Goal: Task Accomplishment & Management: Complete application form

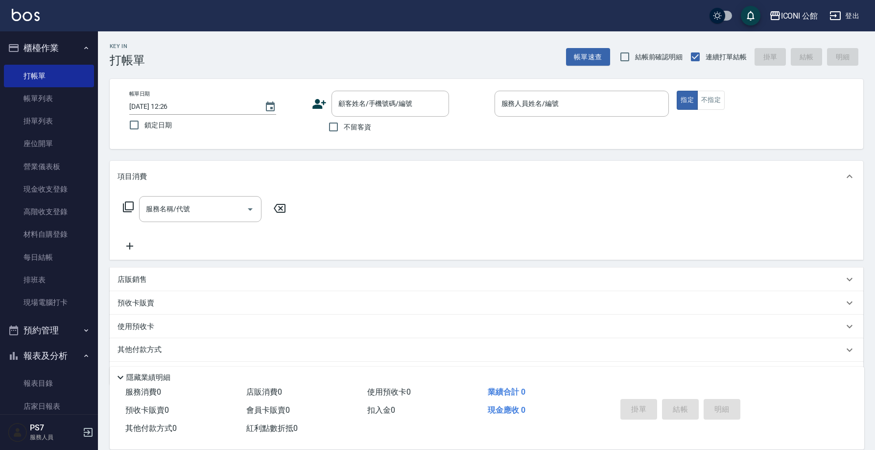
click at [345, 123] on span "不留客資" at bounding box center [357, 127] width 27 height 10
click at [344, 123] on input "不留客資" at bounding box center [333, 127] width 21 height 21
checkbox input "true"
click at [573, 111] on input "服務人員姓名/編號" at bounding box center [582, 103] width 166 height 17
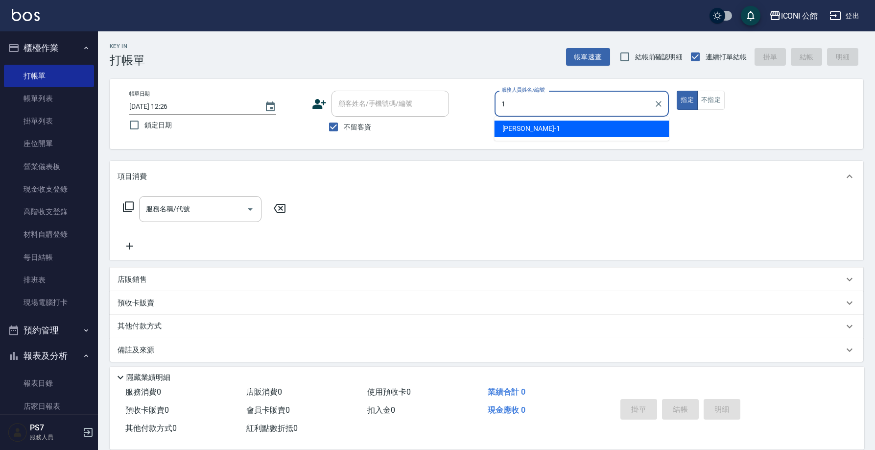
type input "Kevin-1"
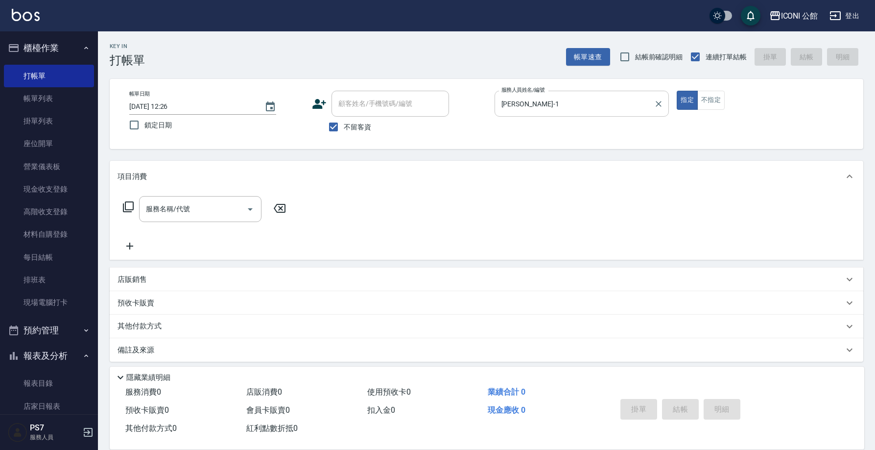
type button "true"
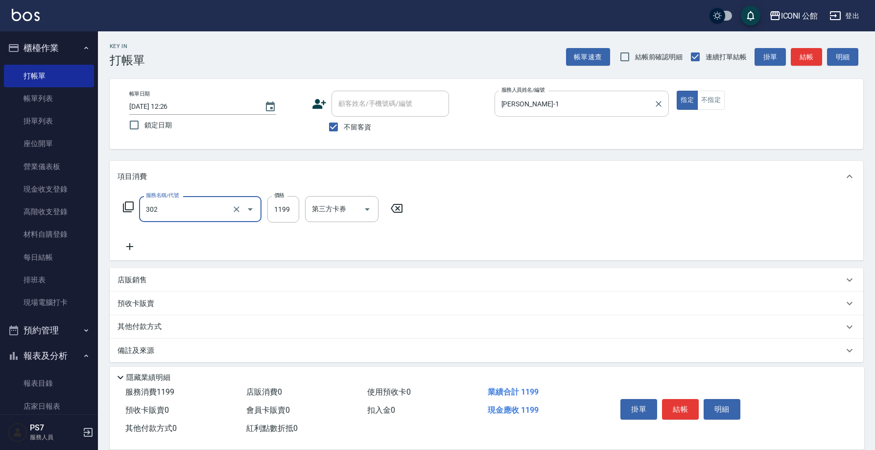
type input "設計燙髮(302)"
type input "1900"
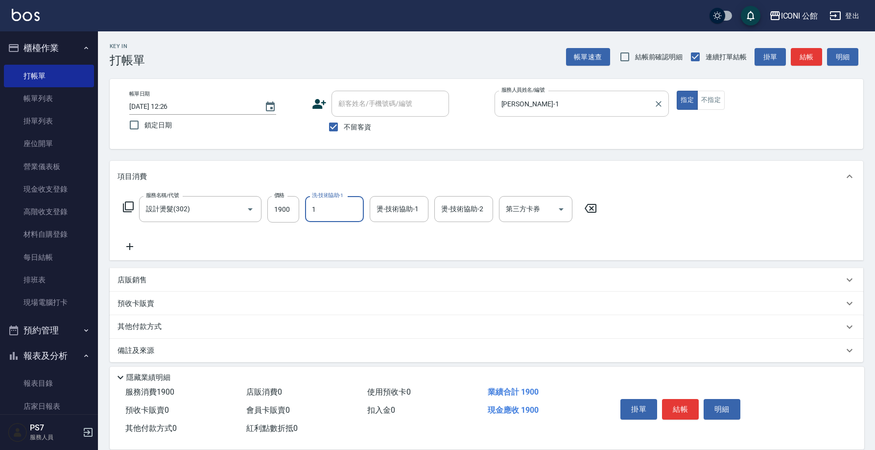
type input "Kevin-1"
click at [344, 215] on input "Kevin-1" at bounding box center [327, 208] width 35 height 17
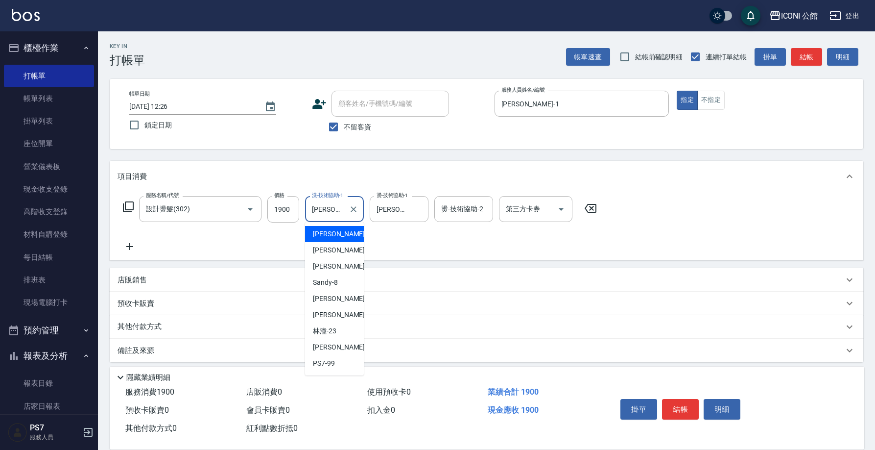
click at [343, 211] on input "Kevin-1" at bounding box center [327, 208] width 35 height 17
click at [351, 208] on icon "Clear" at bounding box center [354, 209] width 10 height 10
click at [351, 208] on input "洗-技術協助-1" at bounding box center [335, 208] width 50 height 17
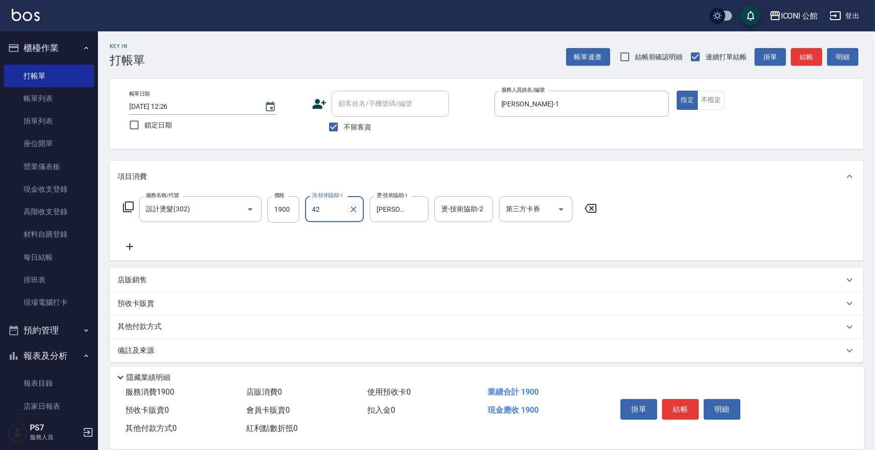
type input "4"
type input "可歆-24"
click at [472, 213] on input "燙-技術協助-2" at bounding box center [464, 208] width 50 height 17
type input "可歆-24"
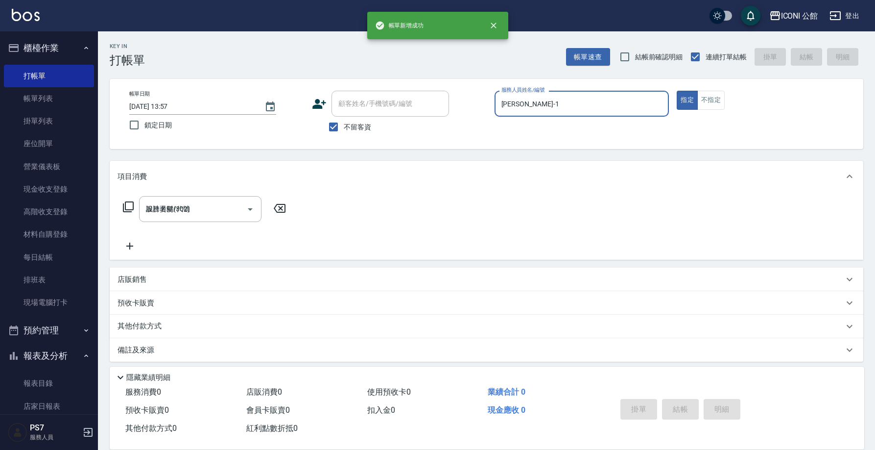
type input "[DATE] 13:57"
type input "Kevin-1"
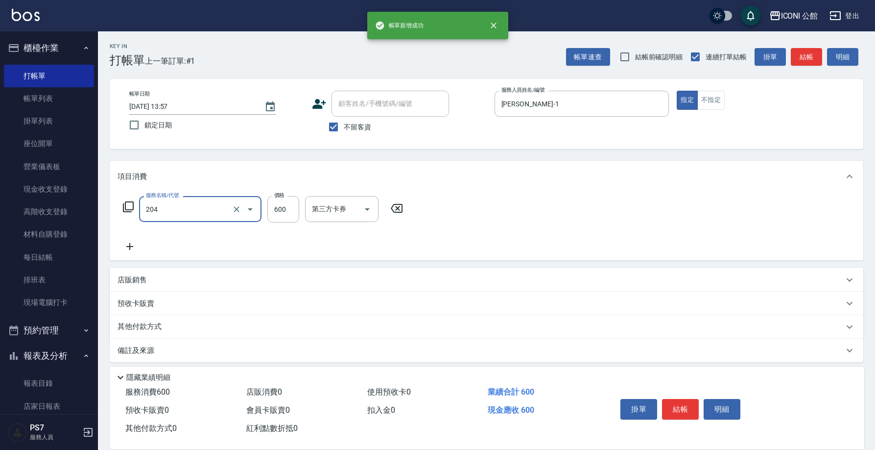
type input "指定洗+剪(204)"
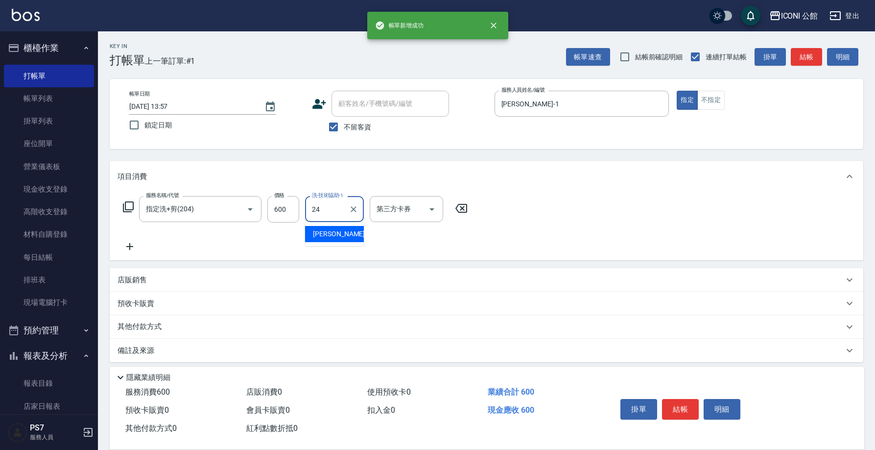
type input "可歆-24"
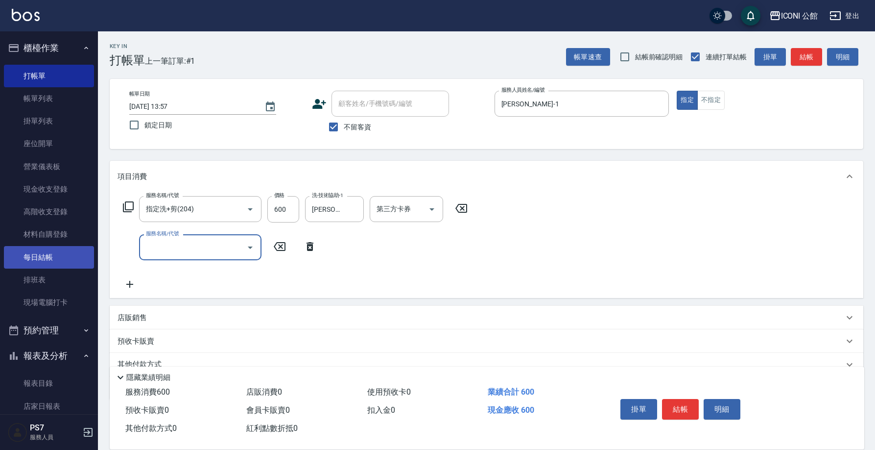
click at [52, 253] on link "每日結帳" at bounding box center [49, 257] width 90 height 23
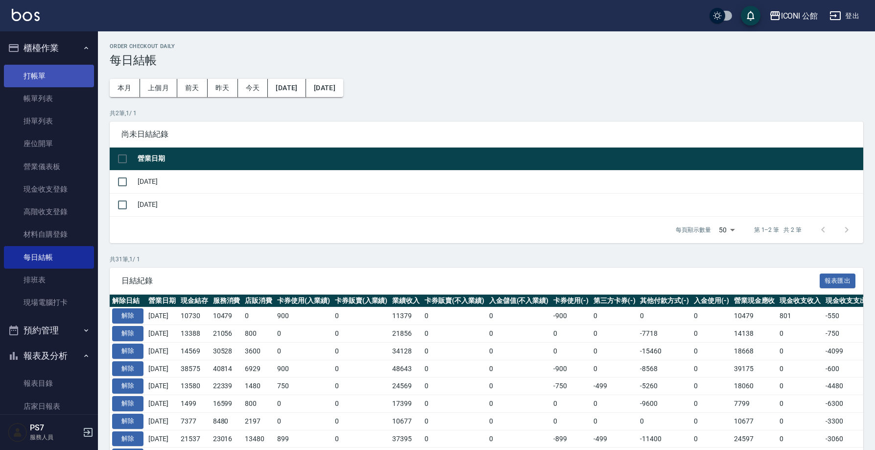
click at [50, 74] on link "打帳單" at bounding box center [49, 76] width 90 height 23
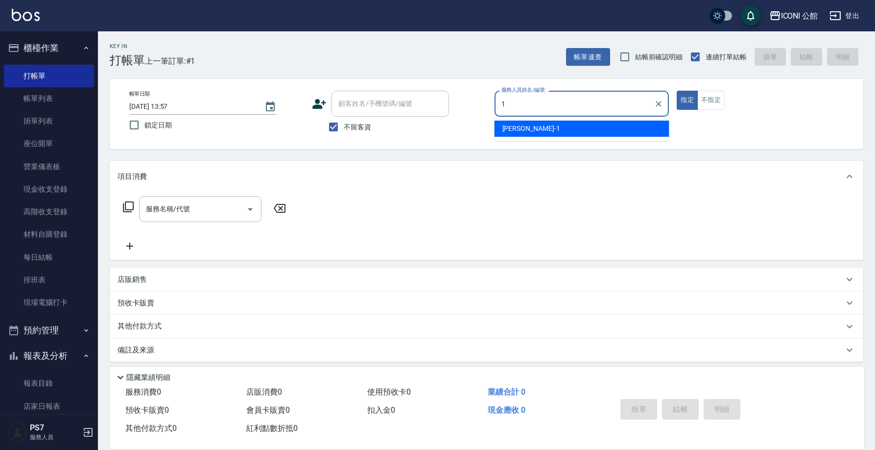
type input "Kevin-1"
type button "true"
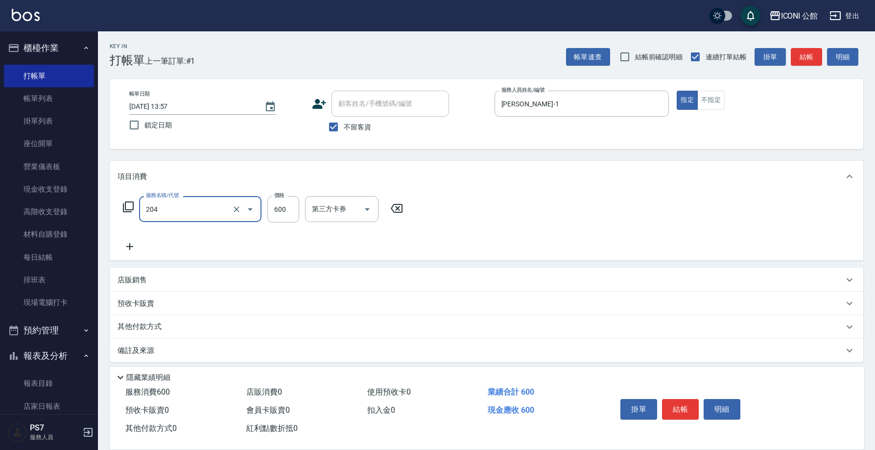
type input "指定洗+剪(204)"
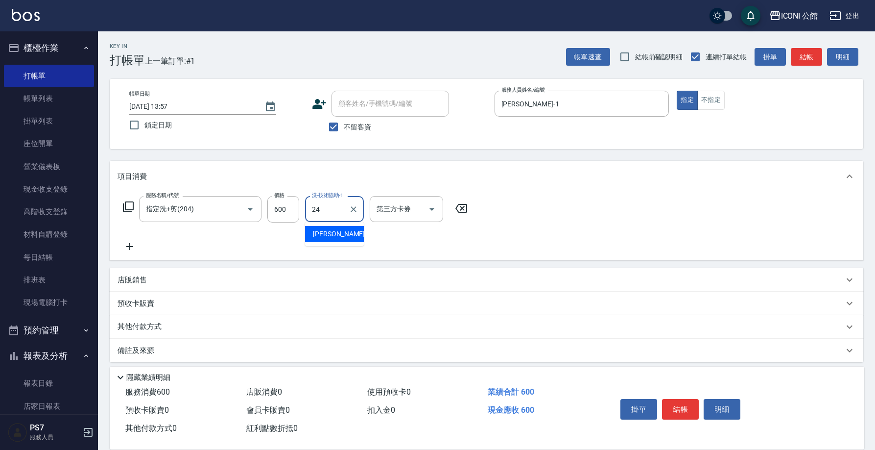
type input "可歆-24"
click at [130, 327] on p "其他付款方式" at bounding box center [142, 326] width 49 height 11
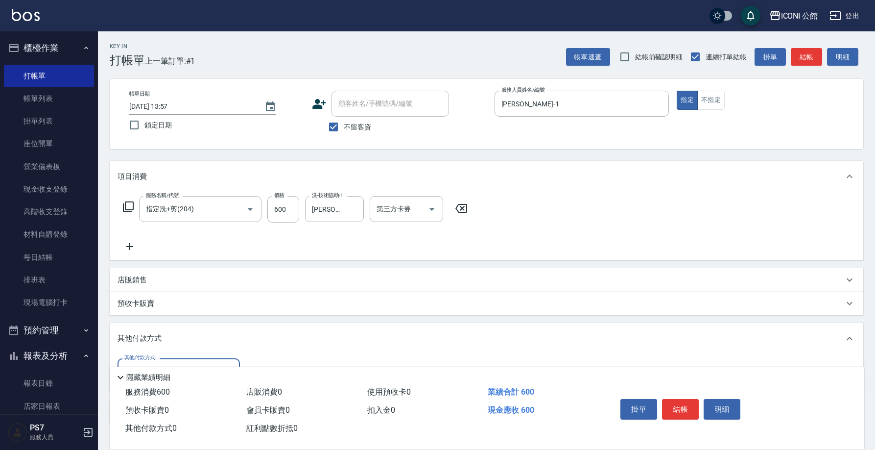
scroll to position [68, 0]
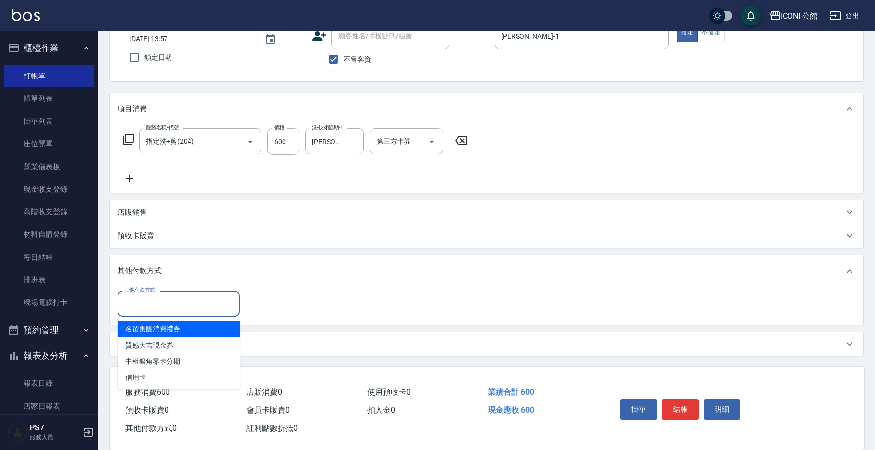
click at [168, 299] on input "其他付款方式" at bounding box center [179, 303] width 114 height 17
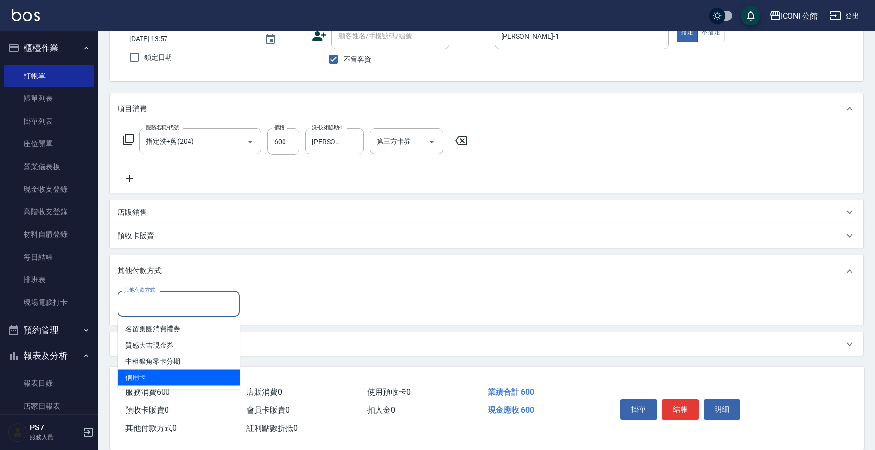
click at [157, 378] on span "信用卡" at bounding box center [179, 377] width 122 height 16
type input "信用卡"
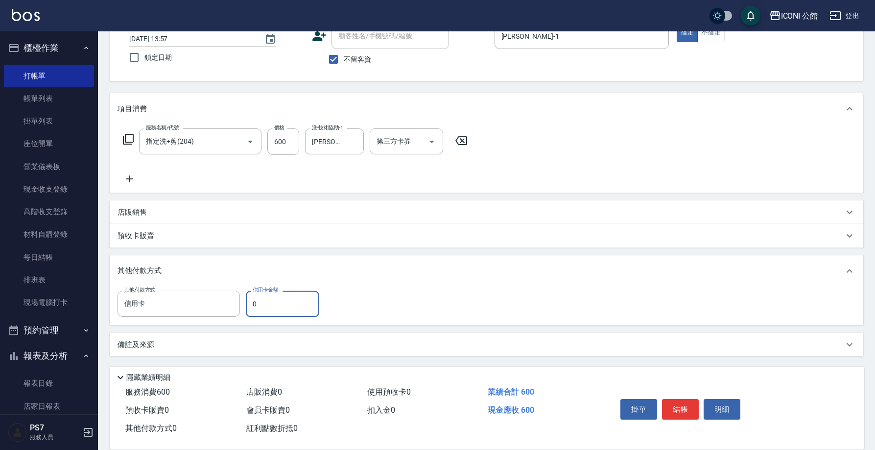
click at [270, 305] on input "0" at bounding box center [282, 303] width 73 height 26
type input "600"
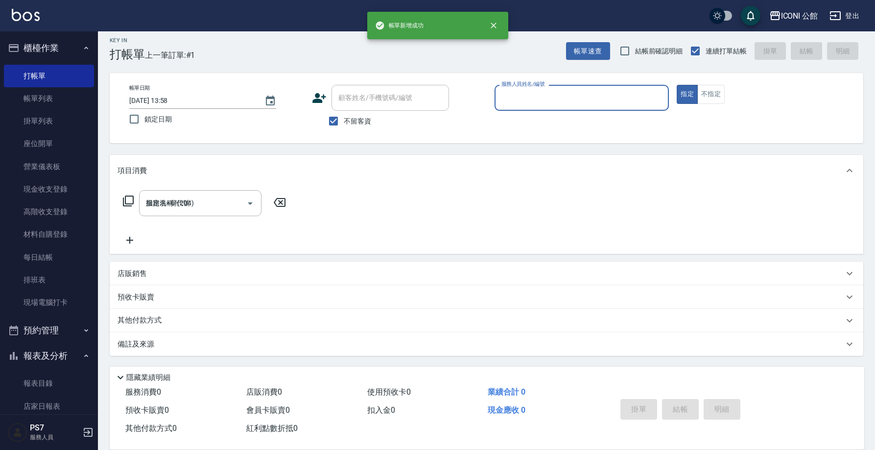
type input "2025/10/08 13:58"
type input "Kevin-1"
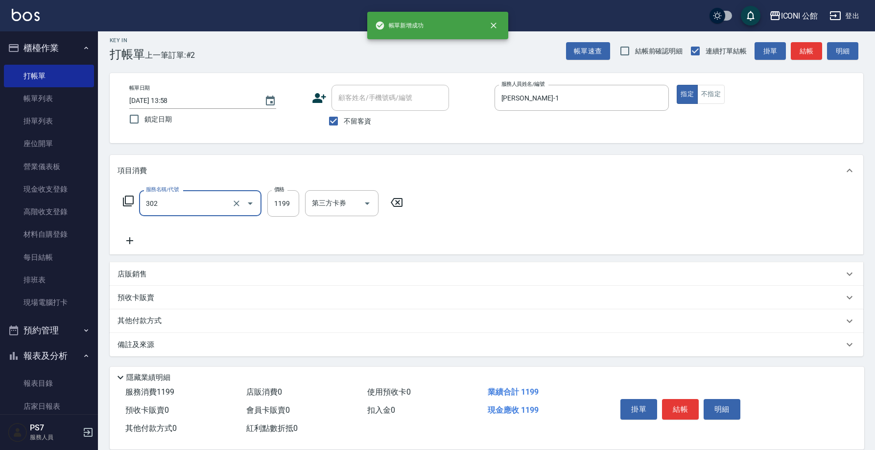
type input "302"
type input "1"
type input "設計燙髮(302)"
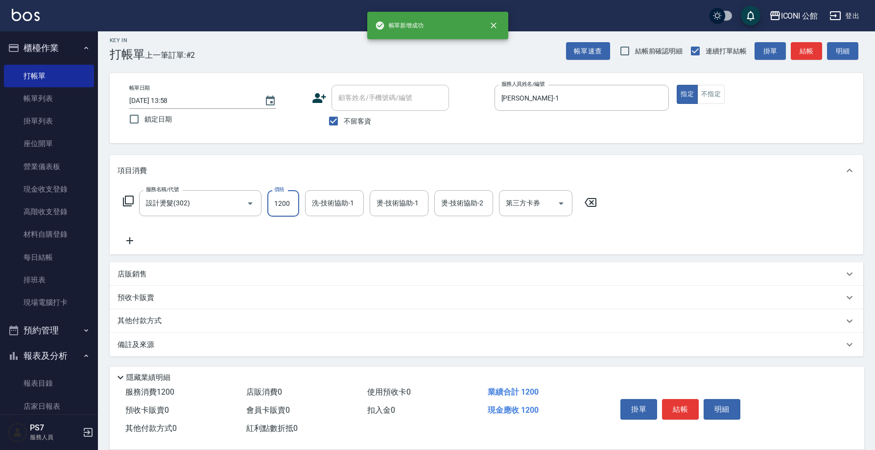
type input "1200"
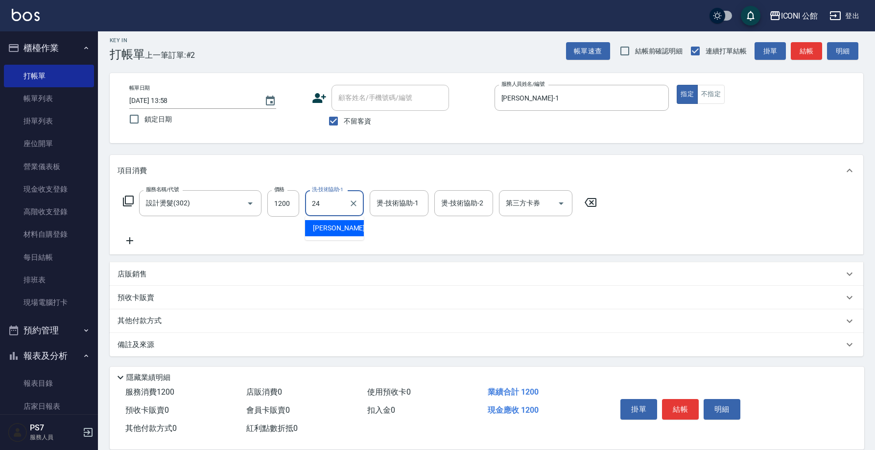
type input "可歆-24"
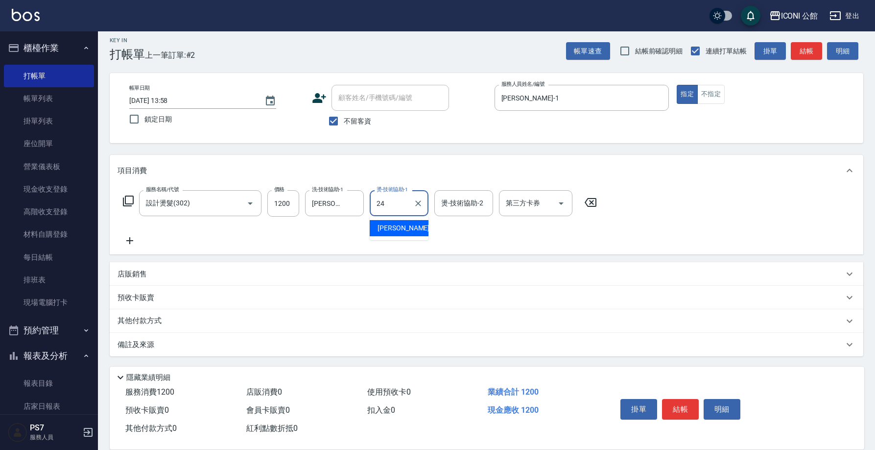
type input "可歆-24"
type input "Kevin-1"
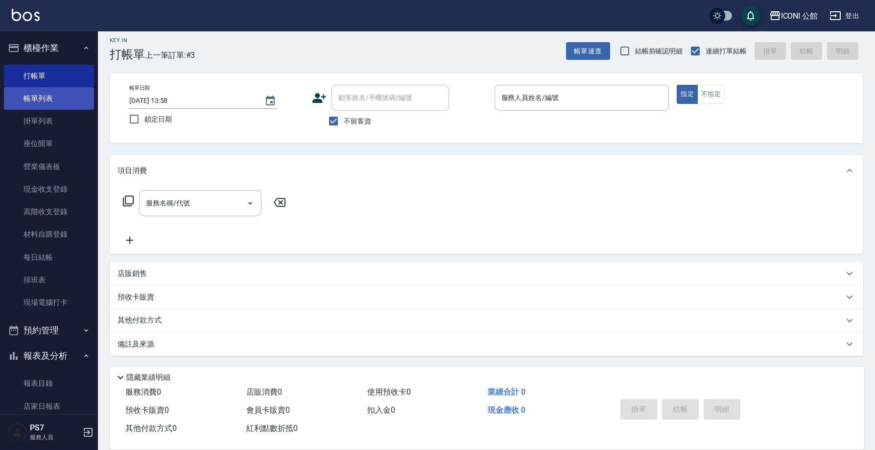
click at [67, 103] on link "帳單列表" at bounding box center [49, 98] width 90 height 23
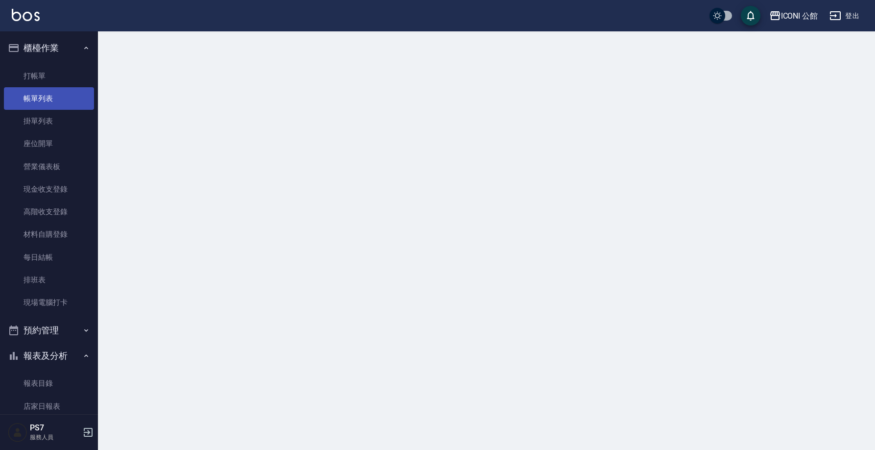
click at [67, 103] on link "帳單列表" at bounding box center [49, 98] width 90 height 23
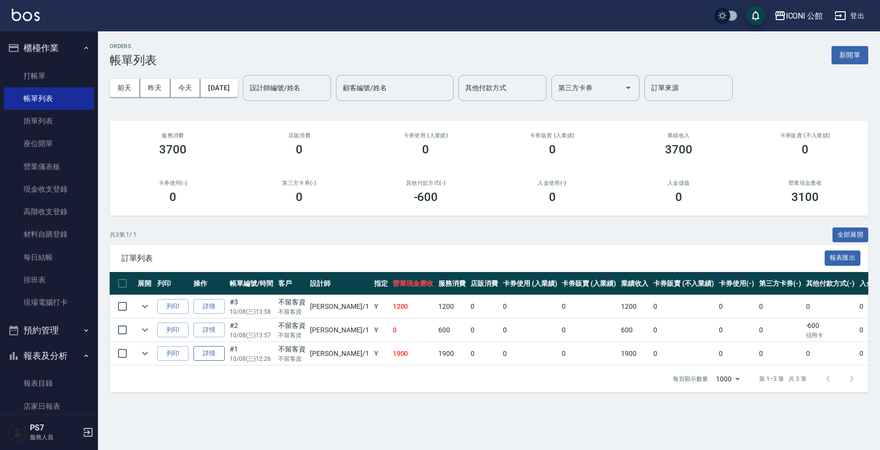
click at [218, 351] on link "詳情" at bounding box center [208, 353] width 31 height 15
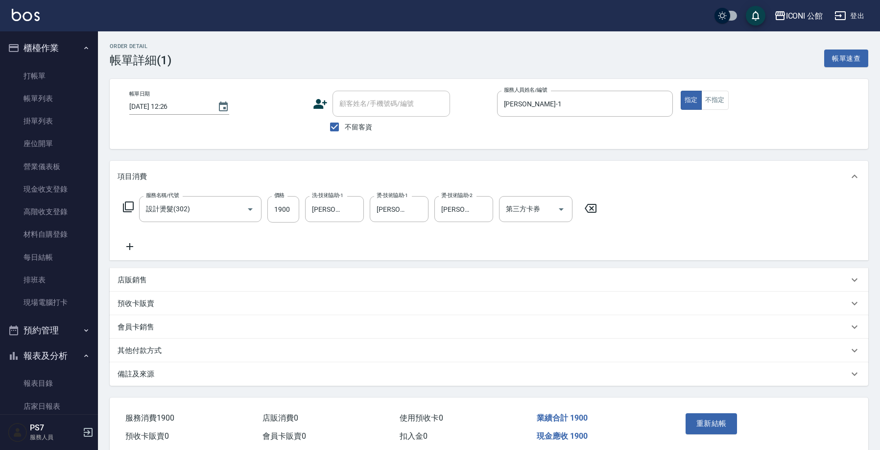
type input "2025/10/08 12:26"
checkbox input "true"
type input "Kevin-1"
type input "設計燙髮(302)"
click at [340, 210] on input "可歆-24" at bounding box center [327, 208] width 35 height 17
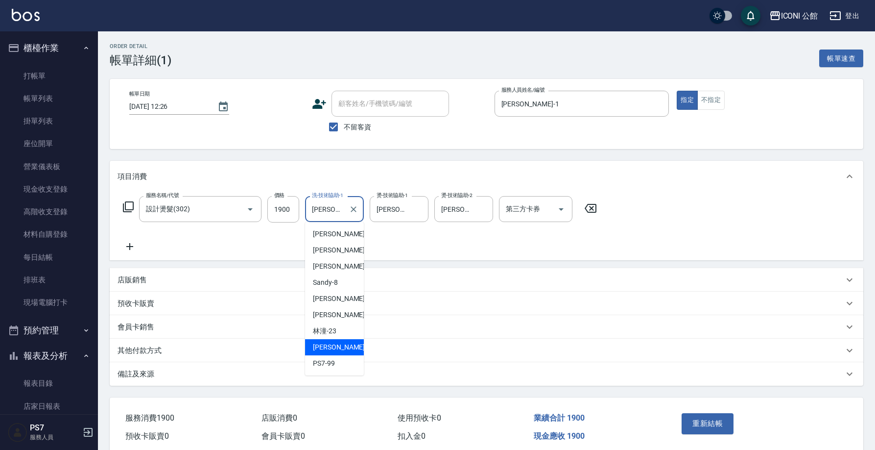
click at [340, 210] on input "可歆-24" at bounding box center [327, 208] width 35 height 17
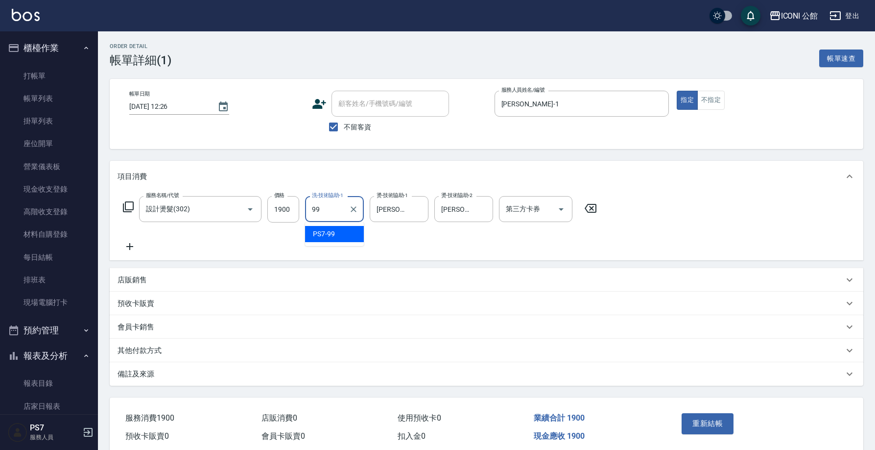
type input "PS7-99"
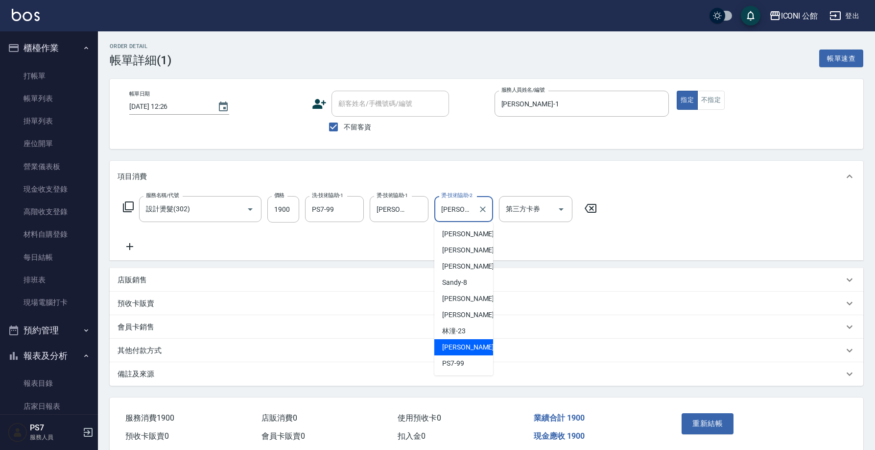
click at [457, 208] on input "可歆-24" at bounding box center [456, 208] width 35 height 17
click at [459, 207] on input "可歆-24" at bounding box center [456, 208] width 35 height 17
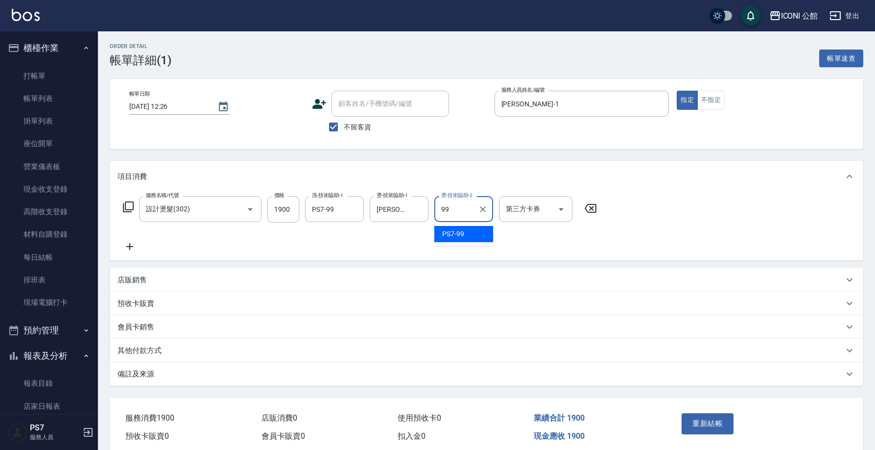
type input "PS7-99"
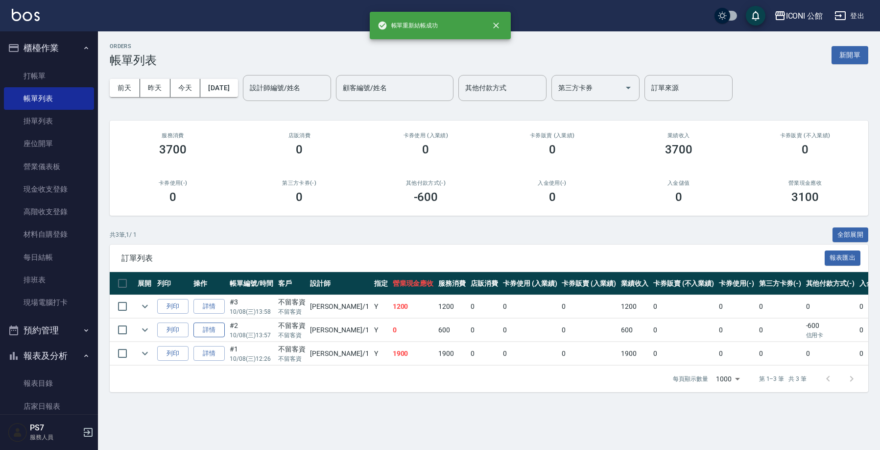
click at [213, 331] on link "詳情" at bounding box center [208, 329] width 31 height 15
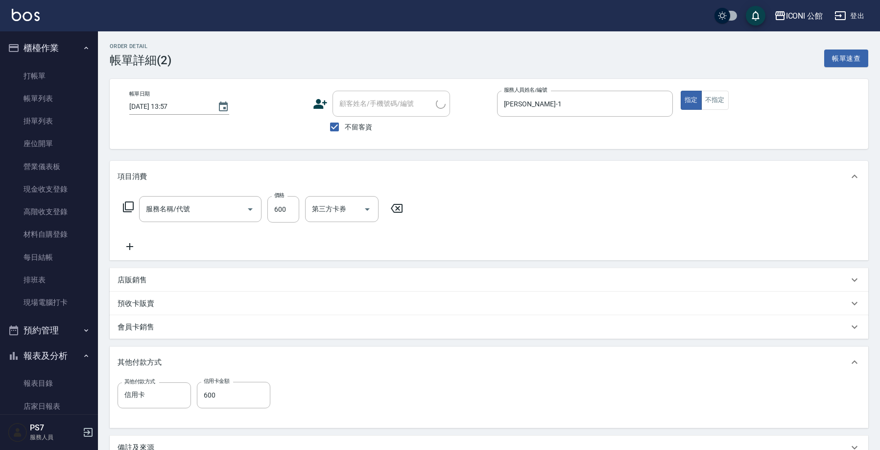
type input "[DATE] 13:57"
checkbox input "true"
type input "Kevin-1"
type input "指定洗+剪(204)"
click at [345, 205] on div "可歆-24 洗-技術協助-1" at bounding box center [334, 209] width 59 height 26
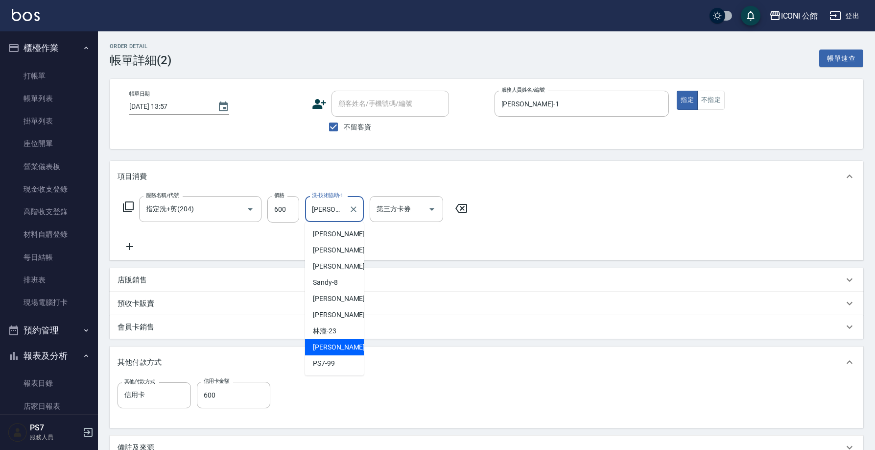
click at [345, 205] on div "可歆-24 洗-技術協助-1" at bounding box center [334, 209] width 59 height 26
click at [345, 206] on div "可歆-24 洗-技術協助-1" at bounding box center [334, 209] width 59 height 26
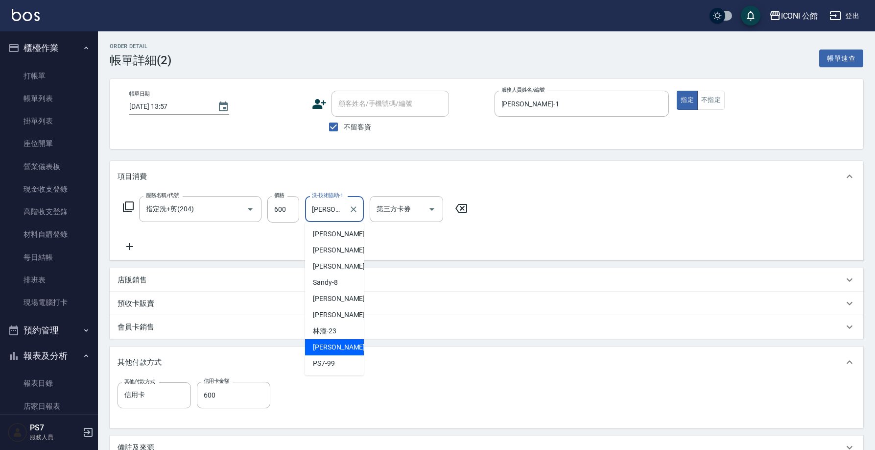
click at [345, 206] on div "可歆-24 洗-技術協助-1" at bounding box center [334, 209] width 59 height 26
click at [343, 209] on input "可歆-24" at bounding box center [327, 208] width 35 height 17
click at [357, 211] on icon "Clear" at bounding box center [354, 209] width 10 height 10
type input "99"
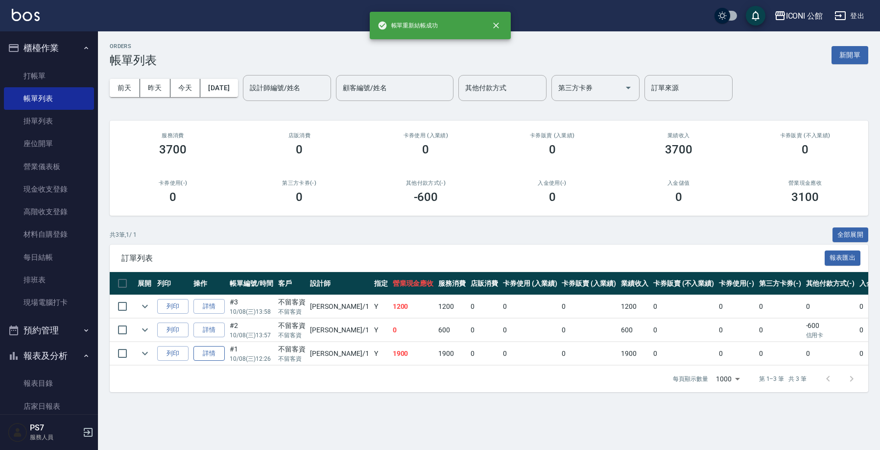
click at [222, 354] on link "詳情" at bounding box center [208, 353] width 31 height 15
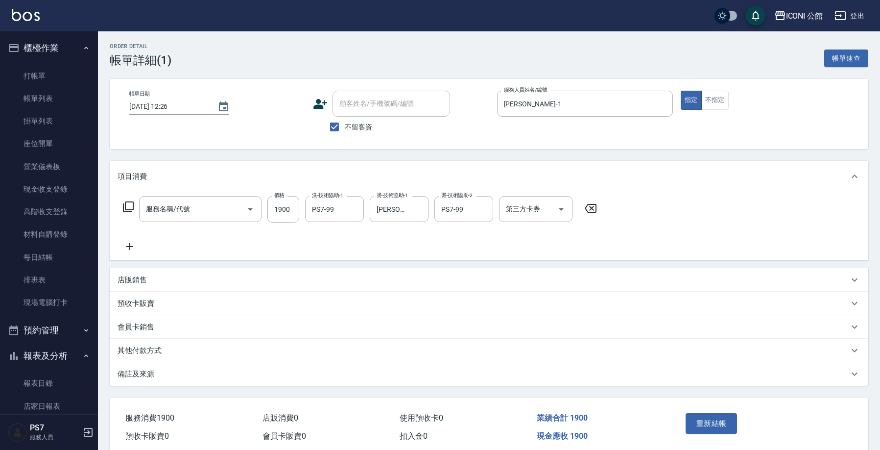
type input "2025/10/08 12:26"
checkbox input "true"
type input "Kevin-1"
type input "設計燙髮(302)"
click at [352, 203] on button "Clear" at bounding box center [354, 209] width 14 height 14
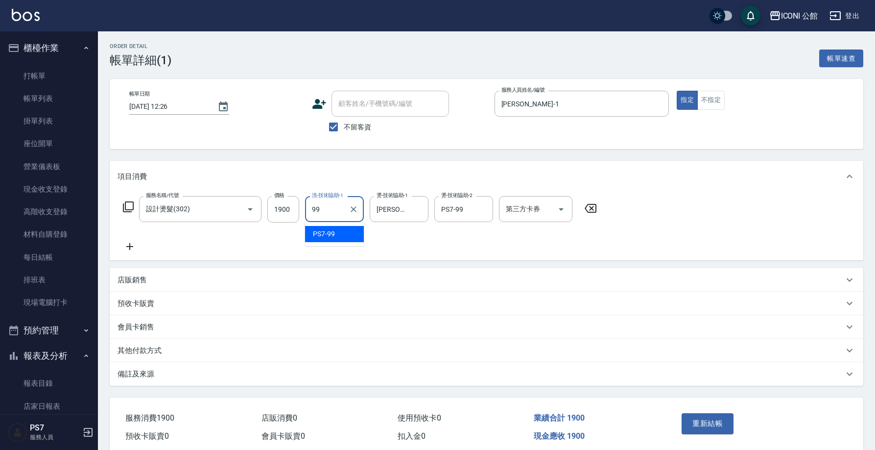
click at [350, 230] on div "PS7 -99" at bounding box center [334, 234] width 59 height 16
type input "PS7-99"
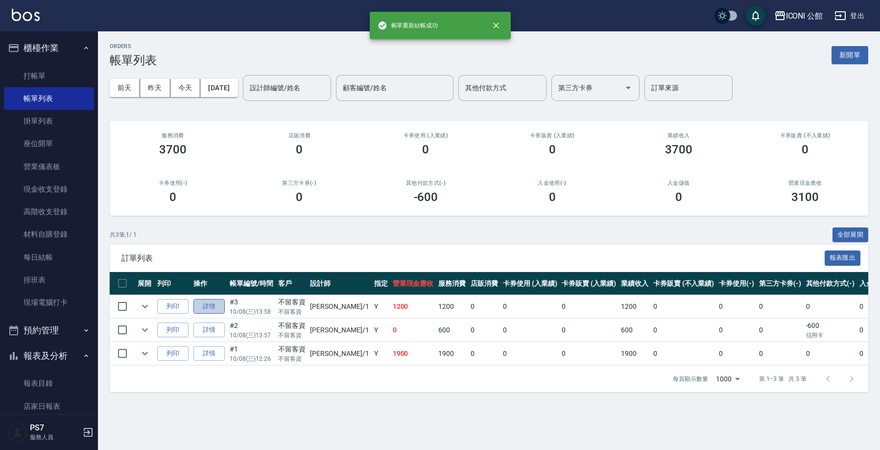
click at [223, 302] on link "詳情" at bounding box center [208, 306] width 31 height 15
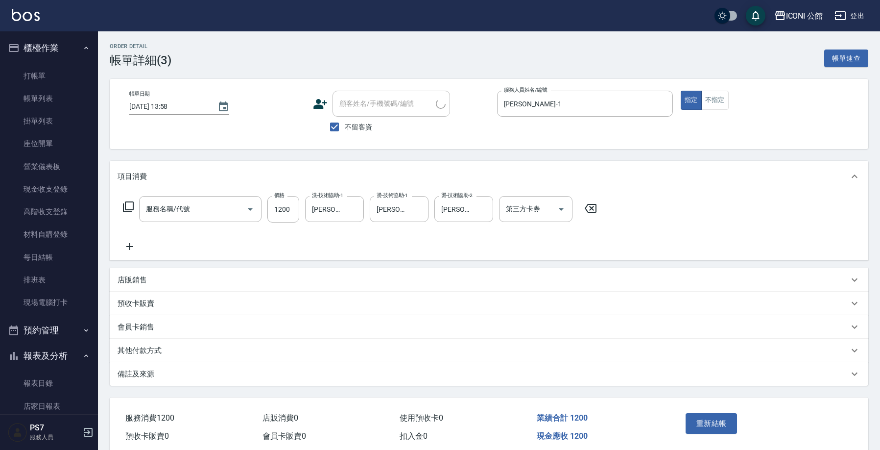
type input "2025/10/08 13:58"
checkbox input "true"
type input "Kevin-1"
type input "設計燙髮(302)"
click at [352, 211] on icon "Clear" at bounding box center [354, 209] width 6 height 6
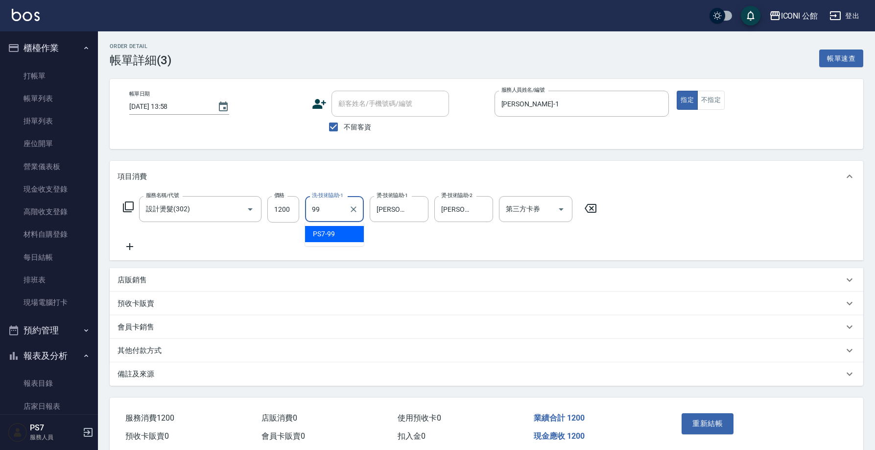
type input "PS7-99"
click at [413, 210] on icon "Clear" at bounding box center [418, 209] width 10 height 10
type input "PS7-99"
